Goal: Information Seeking & Learning: Learn about a topic

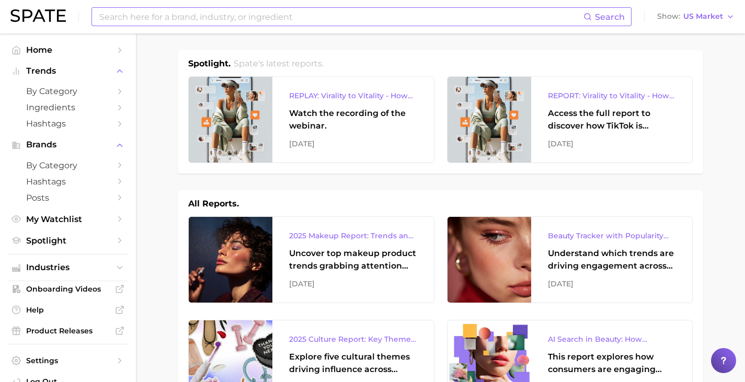
scroll to position [109, 0]
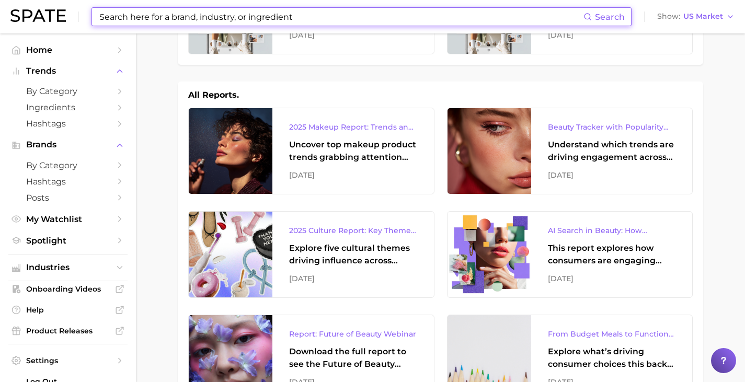
click at [310, 15] on input at bounding box center [340, 17] width 485 height 18
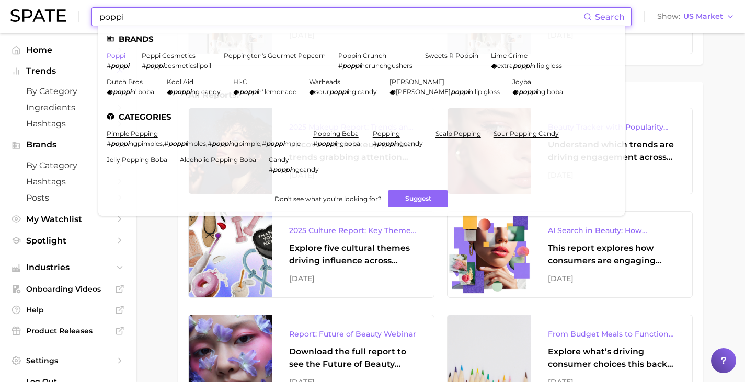
type input "poppi"
click at [112, 55] on link "poppi" at bounding box center [116, 56] width 19 height 8
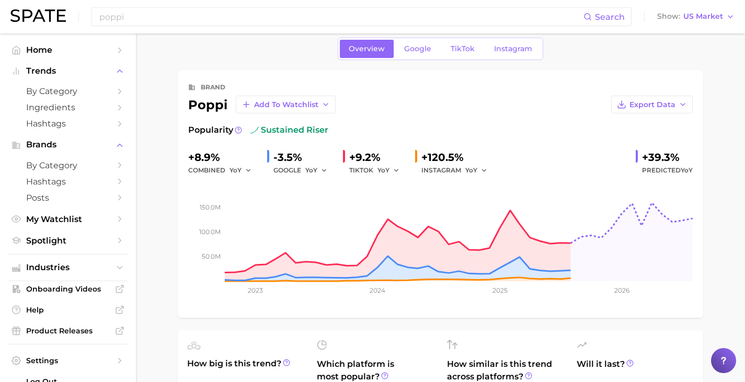
scroll to position [13, 0]
click at [353, 17] on input "poppi" at bounding box center [340, 17] width 485 height 18
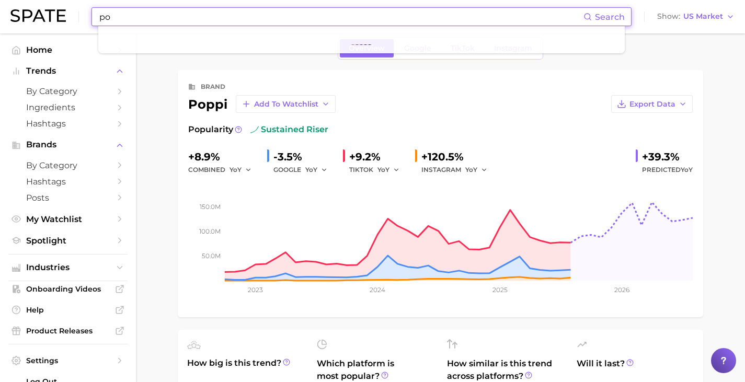
type input "p"
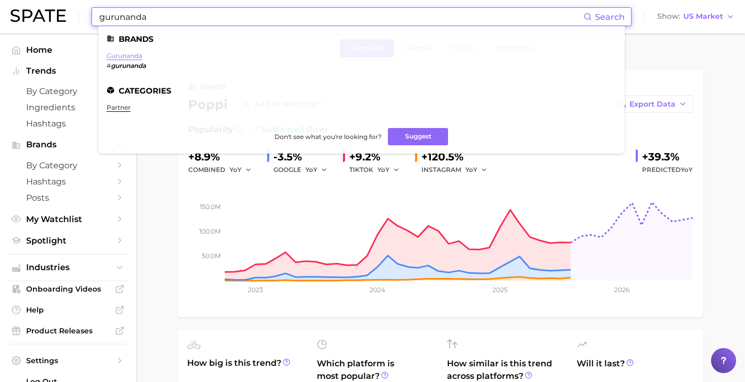
type input "gurunanda"
click at [115, 57] on link "gurunanda" at bounding box center [125, 56] width 36 height 8
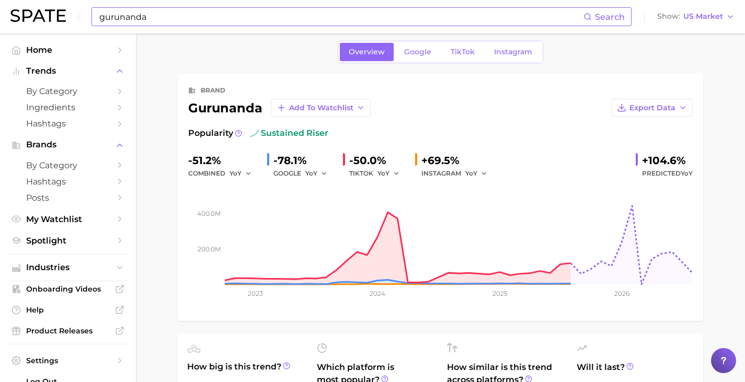
scroll to position [9, 0]
click at [457, 55] on span "TikTok" at bounding box center [462, 52] width 24 height 9
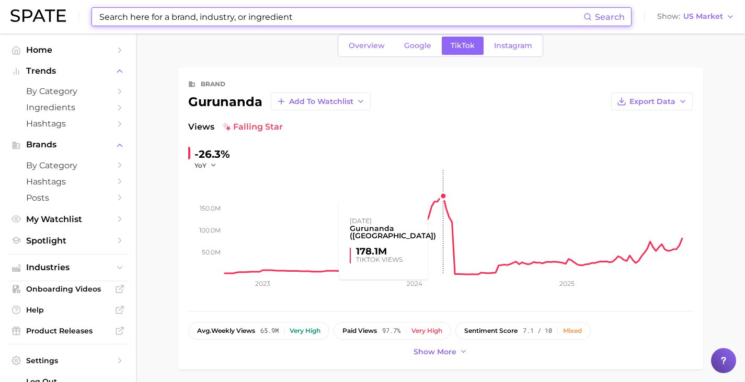
scroll to position [18, 0]
